Goal: Transaction & Acquisition: Obtain resource

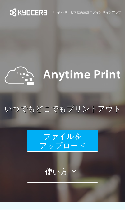
click at [75, 145] on span "ファイルを ​​アップロード" at bounding box center [63, 141] width 46 height 18
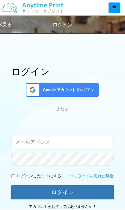
click at [88, 89] on span "Google アカウントでログイン" at bounding box center [68, 90] width 54 height 5
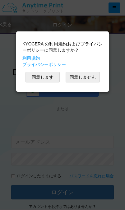
click at [51, 77] on button "同意します" at bounding box center [43, 77] width 34 height 11
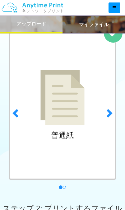
scroll to position [59, 0]
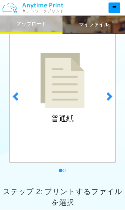
click at [114, 98] on link "next" at bounding box center [110, 94] width 17 height 159
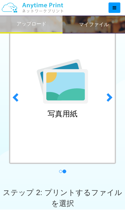
scroll to position [58, 0]
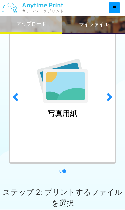
click at [15, 92] on span at bounding box center [16, 96] width 9 height 9
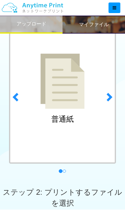
click at [85, 114] on div "普通紙" at bounding box center [62, 90] width 107 height 148
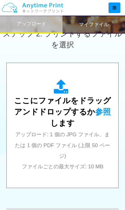
scroll to position [217, 0]
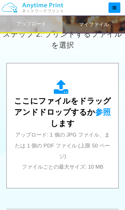
click at [95, 143] on span "アップロード: 1 個の JPG ファイル、または 1 個の PDF ファイル (上限 50 ページ) ファイルごとの最大サイズ: 10 MB" at bounding box center [62, 151] width 95 height 38
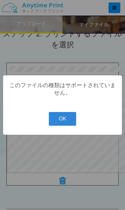
click at [66, 126] on button "OK" at bounding box center [63, 119] width 28 height 14
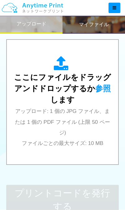
scroll to position [241, 0]
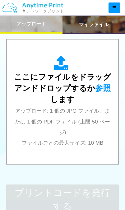
click at [96, 130] on div "ここにファイルをドラッグアンドドロップするか 参照 します アップロード: 1 個の JPG ファイル、または 1 個の PDF ファイル (上限 50 ペー…" at bounding box center [62, 102] width 99 height 92
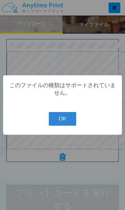
click at [64, 125] on button "OK" at bounding box center [63, 119] width 28 height 14
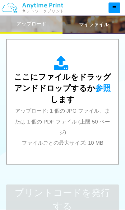
click at [99, 114] on div "ここにファイルをドラッグアンドドロップするか 参照 します アップロード: 1 個の JPG ファイル、または 1 個の PDF ファイル (上限 50 ペー…" at bounding box center [62, 102] width 99 height 92
click at [100, 121] on span "アップロード: 1 個の JPG ファイル、または 1 個の PDF ファイル (上限 50 ページ) ファイルごとの最大サイズ: 10 MB" at bounding box center [62, 127] width 95 height 38
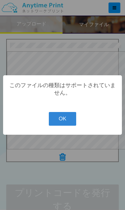
click at [65, 124] on button "OK" at bounding box center [63, 119] width 28 height 14
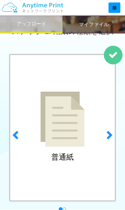
scroll to position [0, 0]
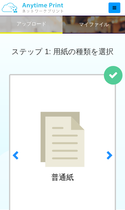
click at [110, 158] on span at bounding box center [108, 155] width 9 height 9
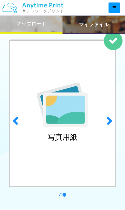
scroll to position [29, 0]
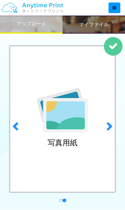
click at [21, 124] on span at bounding box center [16, 126] width 9 height 9
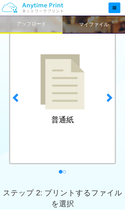
scroll to position [57, 0]
click at [111, 95] on span at bounding box center [108, 97] width 9 height 9
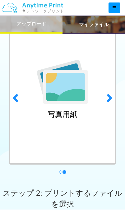
click at [90, 124] on div "写真用紙" at bounding box center [62, 91] width 107 height 148
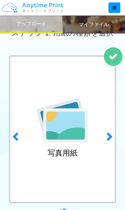
scroll to position [18, 0]
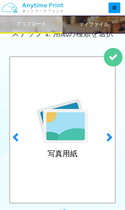
click at [110, 136] on span at bounding box center [108, 136] width 9 height 9
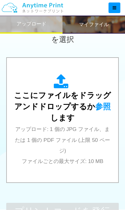
scroll to position [225, 0]
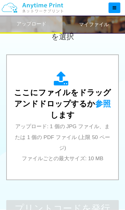
click at [90, 146] on div "ここにファイルをドラッグアンドドロップするか 参照 します アップロード: 1 個の JPG ファイル、または 1 個の PDF ファイル (上限 50 ペー…" at bounding box center [62, 117] width 99 height 92
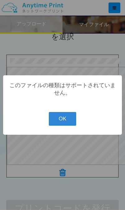
click at [65, 126] on button "OK" at bounding box center [63, 119] width 28 height 14
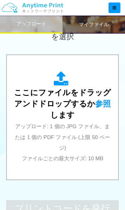
click at [87, 119] on div "ここにファイルをドラッグアンドドロップするか 参照 します アップロード: 1 個の JPG ファイル、または 1 個の PDF ファイル (上限 50 ペー…" at bounding box center [62, 117] width 99 height 92
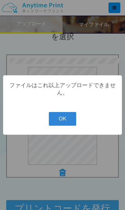
click at [62, 126] on button "OK" at bounding box center [63, 119] width 28 height 14
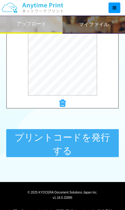
scroll to position [302, 0]
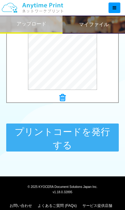
click at [89, 147] on button "プリントコードを発行する" at bounding box center [62, 138] width 113 height 28
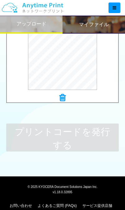
scroll to position [0, 0]
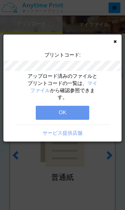
click at [80, 110] on button "OK" at bounding box center [63, 113] width 54 height 14
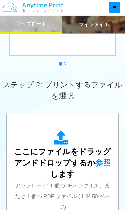
scroll to position [169, 0]
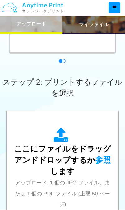
click at [73, 168] on span "ここにファイルをドラッグアンドドロップするか 参照 します" at bounding box center [62, 160] width 97 height 31
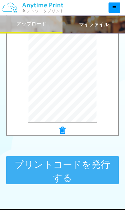
scroll to position [269, 0]
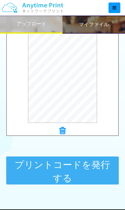
click at [99, 172] on button "プリントコードを発行する" at bounding box center [62, 171] width 113 height 28
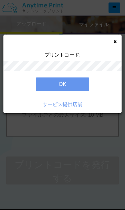
scroll to position [0, 0]
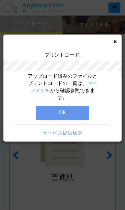
click at [75, 115] on button "OK" at bounding box center [63, 113] width 54 height 14
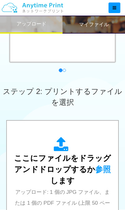
scroll to position [160, 0]
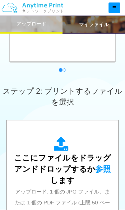
click at [73, 181] on span "ここにファイルをドラッグアンドドロップするか 参照 します" at bounding box center [62, 169] width 97 height 31
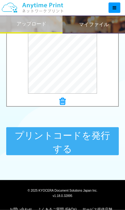
click at [82, 142] on button "プリントコードを発行する" at bounding box center [62, 142] width 113 height 28
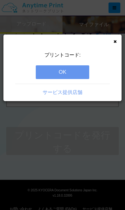
scroll to position [0, 0]
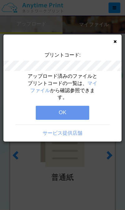
click at [77, 117] on button "OK" at bounding box center [63, 113] width 54 height 14
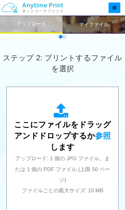
scroll to position [185, 0]
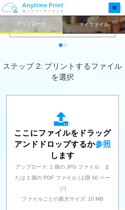
click at [75, 158] on div "ここにファイルをドラッグアンドドロップするか 参照 します アップロード: 1 個の JPG ファイル、または 1 個の PDF ファイル (上限 50 ペー…" at bounding box center [62, 158] width 99 height 92
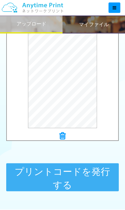
scroll to position [262, 0]
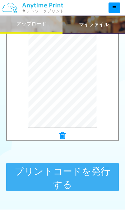
click at [86, 178] on button "プリントコードを発行する" at bounding box center [62, 177] width 113 height 28
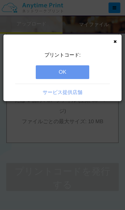
scroll to position [0, 0]
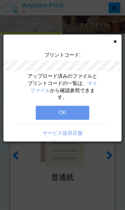
click at [75, 114] on button "OK" at bounding box center [63, 113] width 54 height 14
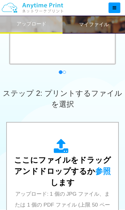
scroll to position [160, 0]
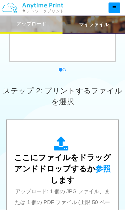
click at [75, 173] on span "ここにファイルをドラッグアンドドロップするか 参照 します" at bounding box center [62, 168] width 97 height 31
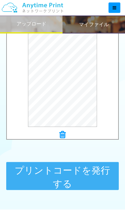
scroll to position [266, 0]
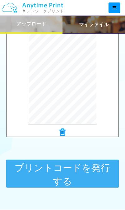
click at [83, 176] on button "プリントコードを発行する" at bounding box center [62, 174] width 113 height 28
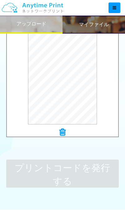
scroll to position [0, 0]
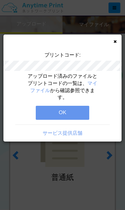
click at [71, 116] on button "OK" at bounding box center [63, 113] width 54 height 14
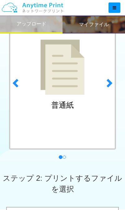
scroll to position [151, 0]
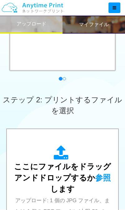
click at [73, 174] on span "ここにファイルをドラッグアンドドロップするか 参照 します" at bounding box center [62, 177] width 97 height 31
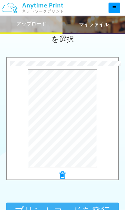
scroll to position [223, 0]
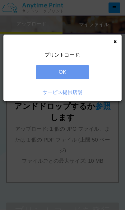
scroll to position [0, 0]
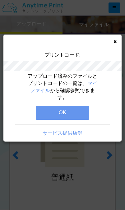
click at [67, 108] on button "OK" at bounding box center [63, 113] width 54 height 14
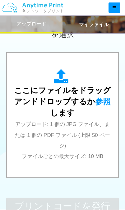
scroll to position [228, 0]
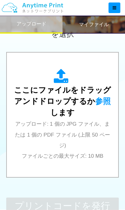
click at [76, 139] on div "ここにファイルをドラッグアンドドロップするか 参照 します アップロード: 1 個の JPG ファイル、または 1 個の PDF ファイル (上限 50 ペー…" at bounding box center [62, 115] width 99 height 92
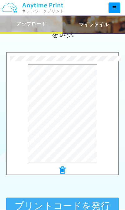
click at [89, 210] on button "プリントコードを発行する" at bounding box center [62, 212] width 113 height 28
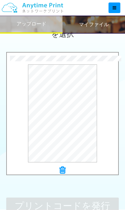
scroll to position [0, 0]
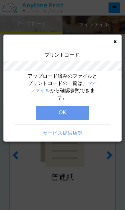
click at [58, 115] on button "OK" at bounding box center [63, 113] width 54 height 14
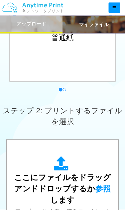
scroll to position [140, 0]
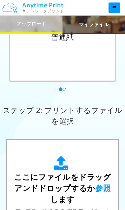
click at [71, 181] on span "ここにファイルをドラッグアンドドロップするか 参照 します" at bounding box center [62, 188] width 97 height 31
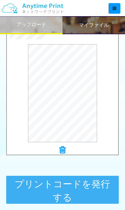
click at [84, 193] on button "プリントコードを発行する" at bounding box center [62, 190] width 113 height 28
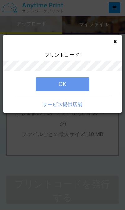
scroll to position [0, 0]
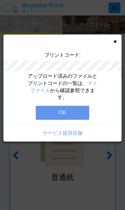
click at [78, 111] on button "OK" at bounding box center [63, 113] width 54 height 14
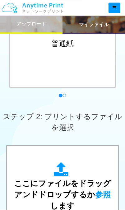
scroll to position [134, 0]
click at [83, 187] on span "ここにファイルをドラッグアンドドロップするか 参照 します" at bounding box center [62, 194] width 97 height 31
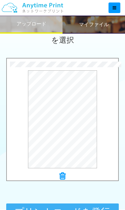
scroll to position [221, 0]
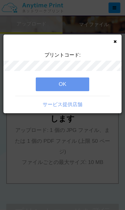
scroll to position [0, 0]
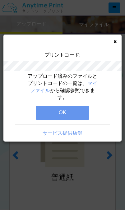
click at [81, 114] on button "OK" at bounding box center [63, 113] width 54 height 14
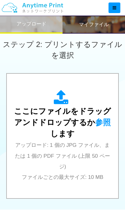
scroll to position [206, 0]
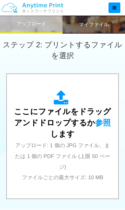
click at [78, 143] on span "アップロード: 1 個の JPG ファイル、または 1 個の PDF ファイル (上限 50 ページ) ファイルごとの最大サイズ: 10 MB" at bounding box center [62, 162] width 95 height 38
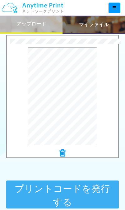
scroll to position [258, 0]
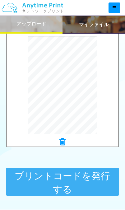
click at [97, 184] on button "プリントコードを発行する" at bounding box center [62, 182] width 113 height 28
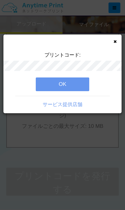
scroll to position [0, 0]
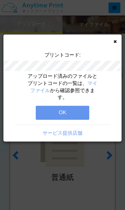
click at [73, 113] on button "OK" at bounding box center [63, 113] width 54 height 14
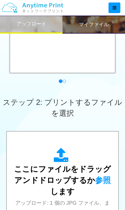
scroll to position [193, 0]
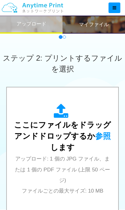
click at [83, 161] on span "アップロード: 1 個の JPG ファイル、または 1 個の PDF ファイル (上限 50 ページ) ファイルごとの最大サイズ: 10 MB" at bounding box center [62, 175] width 95 height 38
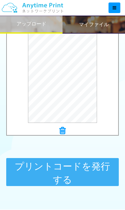
scroll to position [267, 0]
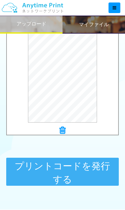
click at [95, 173] on button "プリントコードを発行する" at bounding box center [62, 172] width 113 height 28
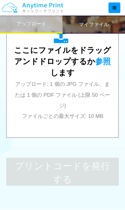
scroll to position [0, 0]
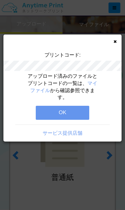
click at [75, 111] on button "OK" at bounding box center [63, 113] width 54 height 14
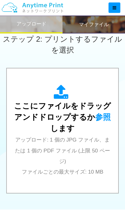
scroll to position [212, 0]
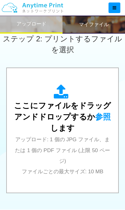
click at [79, 156] on div "ここにファイルをドラッグアンドドロップするか 参照 します アップロード: 1 個の JPG ファイル、または 1 個の PDF ファイル (上限 50 ペー…" at bounding box center [62, 130] width 99 height 92
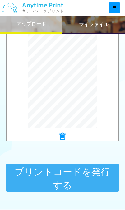
scroll to position [261, 0]
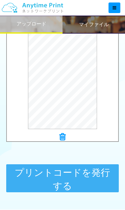
click at [86, 186] on button "プリントコードを発行する" at bounding box center [62, 179] width 113 height 28
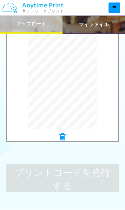
scroll to position [0, 0]
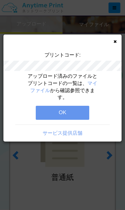
click at [74, 112] on button "OK" at bounding box center [63, 113] width 54 height 14
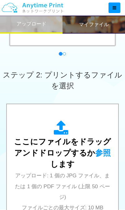
scroll to position [174, 0]
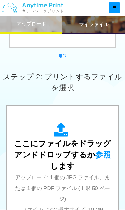
click at [69, 171] on div "ここにファイルをドラッグアンドドロップするか 参照 します アップロード: 1 個の JPG ファイル、または 1 個の PDF ファイル (上限 50 ペー…" at bounding box center [62, 169] width 99 height 92
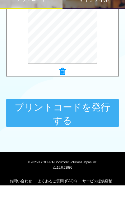
scroll to position [314, 0]
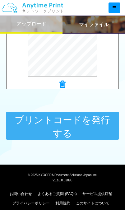
click at [92, 119] on button "プリントコードを発行する" at bounding box center [62, 126] width 113 height 28
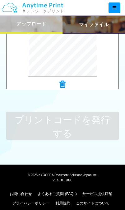
scroll to position [0, 0]
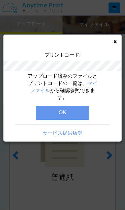
click at [80, 111] on button "OK" at bounding box center [63, 113] width 54 height 14
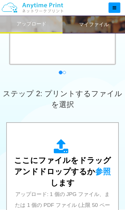
scroll to position [157, 0]
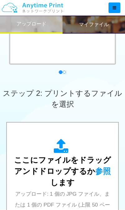
click at [79, 174] on span "ここにファイルをドラッグアンドドロップするか 参照 します" at bounding box center [62, 171] width 97 height 31
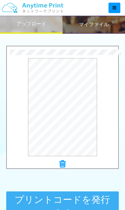
scroll to position [249, 0]
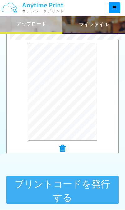
click at [84, 190] on button "プリントコードを発行する" at bounding box center [62, 190] width 113 height 28
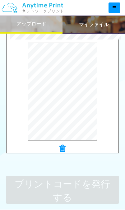
scroll to position [0, 0]
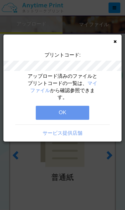
click at [82, 113] on button "OK" at bounding box center [63, 113] width 54 height 14
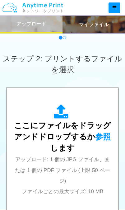
scroll to position [192, 0]
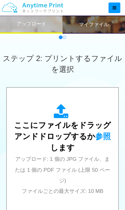
click at [76, 164] on div "ここにファイルをドラッグアンドドロップするか 参照 します アップロード: 1 個の JPG ファイル、または 1 個の PDF ファイル (上限 50 ペー…" at bounding box center [62, 150] width 99 height 92
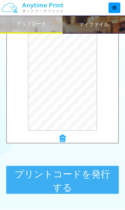
scroll to position [278, 0]
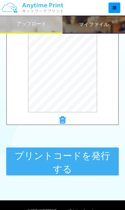
click at [101, 165] on button "プリントコードを発行する" at bounding box center [62, 162] width 113 height 28
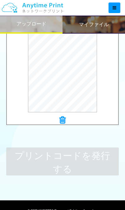
scroll to position [0, 0]
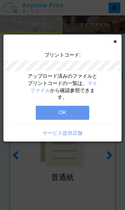
click at [79, 110] on button "OK" at bounding box center [63, 113] width 54 height 14
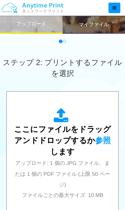
scroll to position [188, 0]
click at [75, 178] on div "ここにファイルをドラッグアンドドロップするか 参照 します アップロード: 1 個の JPG ファイル、または 1 個の PDF ファイル (上限 50 ペー…" at bounding box center [62, 154] width 99 height 92
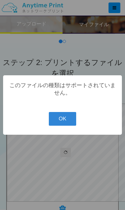
click at [73, 126] on button "OK" at bounding box center [63, 119] width 28 height 14
